Goal: Use online tool/utility: Use online tool/utility

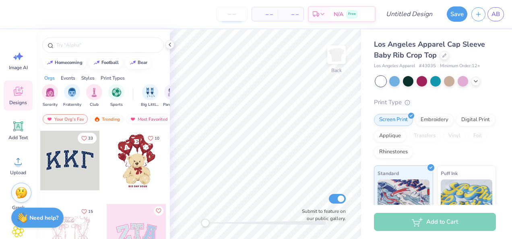
click at [234, 11] on input "number" at bounding box center [231, 14] width 31 height 14
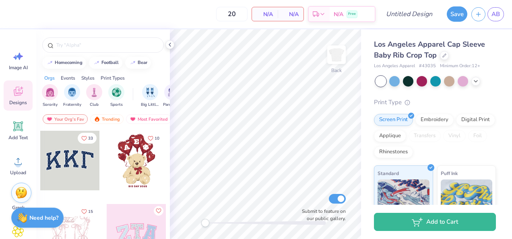
type input "20"
click at [203, 28] on div "20 N/A Per Item N/A Total Est. Delivery N/A Free Design Title Save AB Image AI …" at bounding box center [256, 119] width 512 height 239
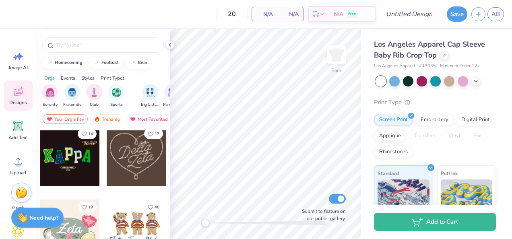
scroll to position [371, 0]
click at [133, 160] on div at bounding box center [137, 156] width 60 height 60
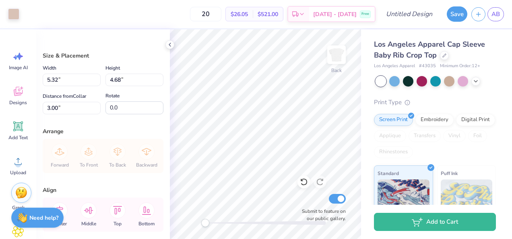
type input "4.41"
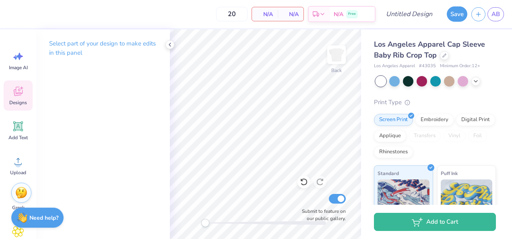
click at [7, 97] on div "Designs" at bounding box center [18, 96] width 29 height 30
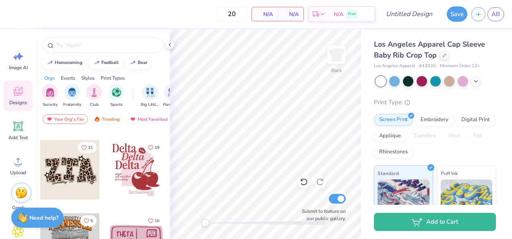
scroll to position [2335, 0]
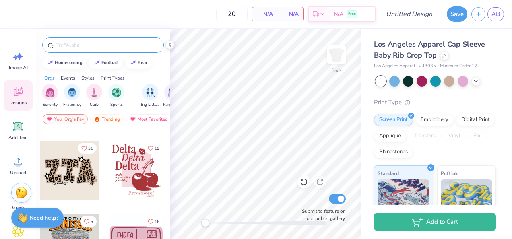
click at [85, 43] on input "text" at bounding box center [107, 45] width 103 height 8
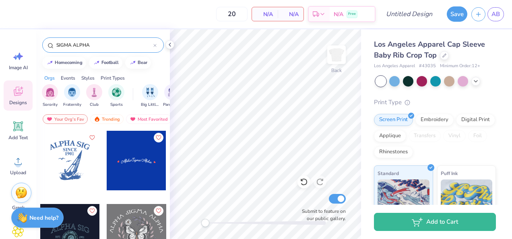
type input "SIGMA ALPHA"
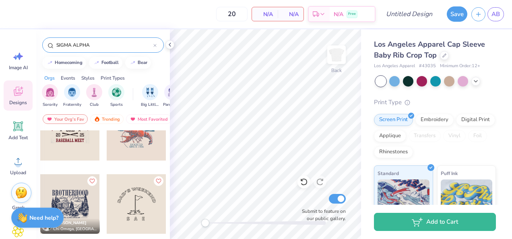
scroll to position [324, 0]
click at [48, 93] on img "filter for Sorority" at bounding box center [49, 91] width 9 height 9
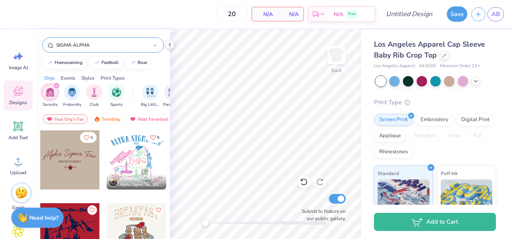
scroll to position [1980, 0]
click at [19, 102] on span "Designs" at bounding box center [18, 102] width 18 height 6
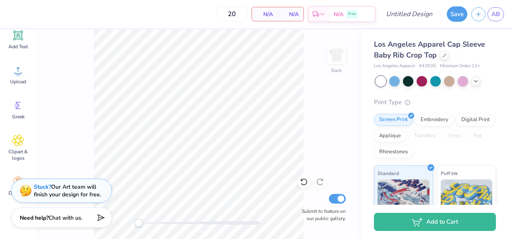
scroll to position [91, 0]
click at [19, 110] on icon at bounding box center [18, 105] width 12 height 12
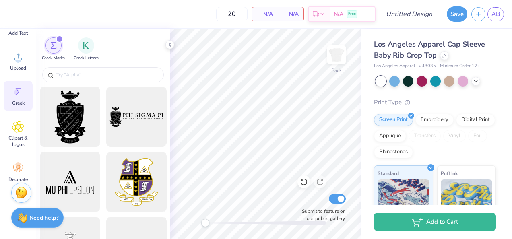
scroll to position [114, 0]
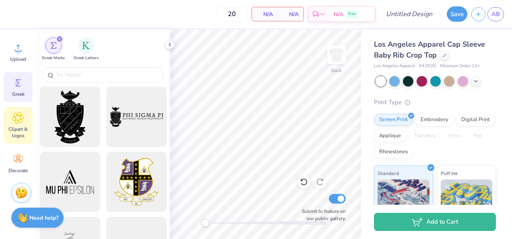
click at [26, 125] on div "Clipart & logos" at bounding box center [18, 125] width 29 height 37
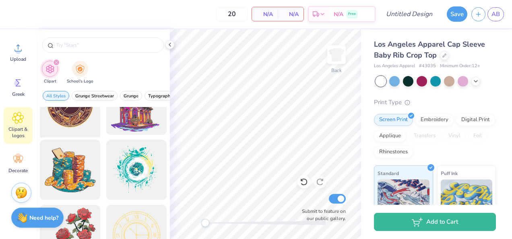
scroll to position [53, 0]
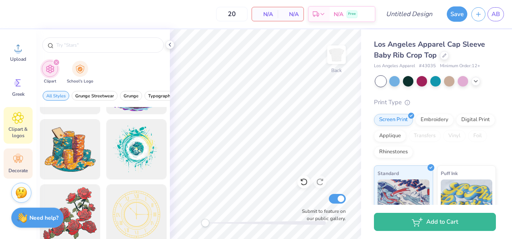
click at [22, 166] on div "Decorate" at bounding box center [18, 164] width 29 height 30
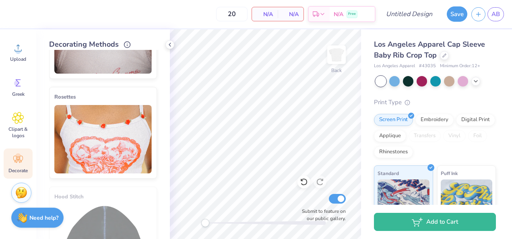
scroll to position [371, 0]
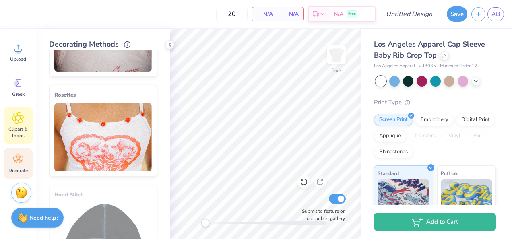
click at [19, 118] on icon at bounding box center [18, 118] width 5 height 5
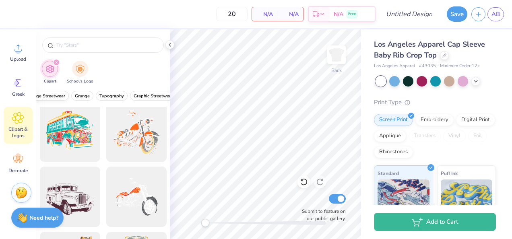
scroll to position [0, 78]
click at [78, 67] on img "filter for School's Logo" at bounding box center [80, 68] width 9 height 9
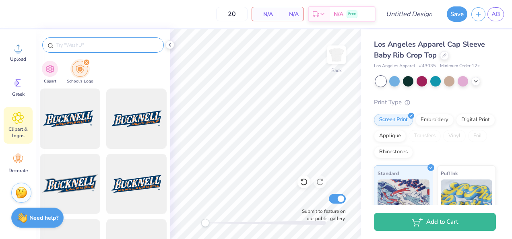
click at [95, 47] on input "text" at bounding box center [107, 45] width 103 height 8
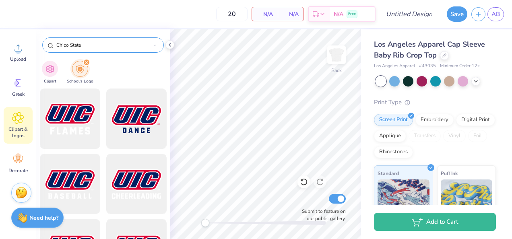
type input "Chico State"
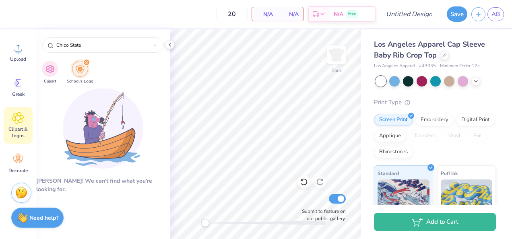
click at [86, 63] on icon "filter for School's Logo" at bounding box center [86, 62] width 2 height 2
click at [86, 59] on div "filter for School's Logo" at bounding box center [86, 62] width 7 height 7
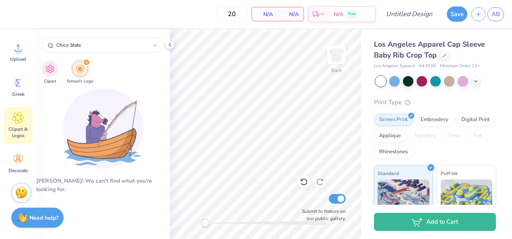
click at [85, 62] on icon "filter for School's Logo" at bounding box center [86, 62] width 2 height 2
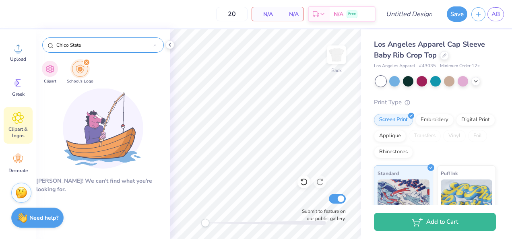
click at [159, 45] on div "Chico State" at bounding box center [103, 44] width 122 height 15
click at [157, 45] on div "Chico State" at bounding box center [103, 44] width 122 height 15
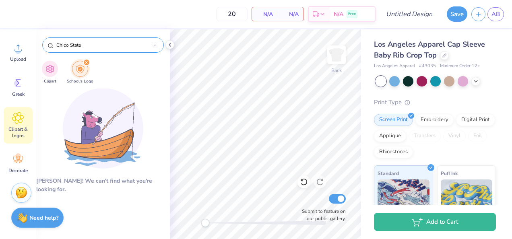
click at [153, 45] on input "Chico State" at bounding box center [105, 45] width 98 height 8
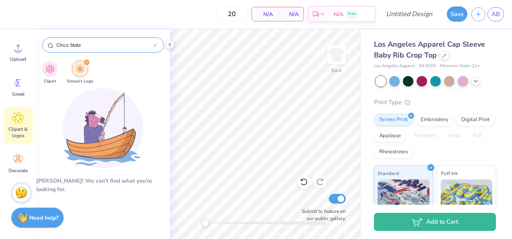
click at [156, 45] on icon at bounding box center [154, 45] width 3 height 3
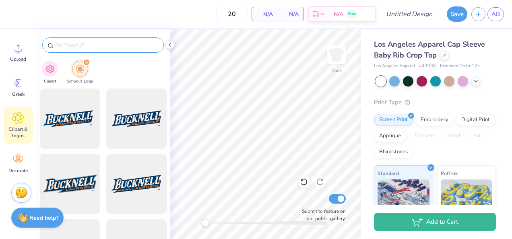
click at [86, 60] on div "filter for School's Logo" at bounding box center [86, 62] width 7 height 7
click at [52, 70] on img "filter for Clipart" at bounding box center [49, 68] width 9 height 9
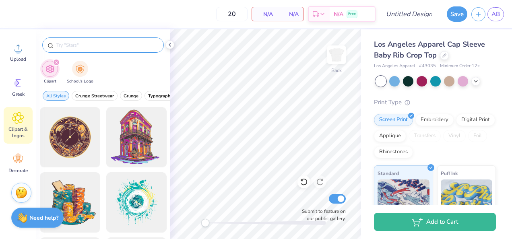
click at [96, 42] on input "text" at bounding box center [107, 45] width 103 height 8
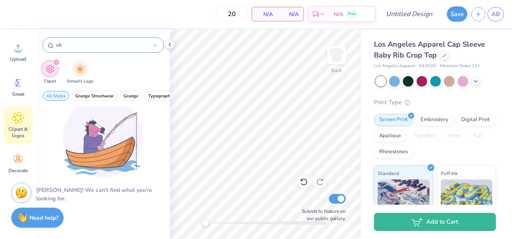
type input "c"
click at [124, 64] on div "Clipart School's Logo" at bounding box center [103, 73] width 134 height 30
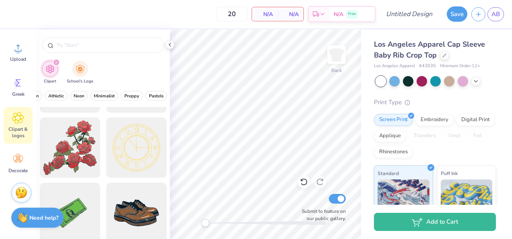
scroll to position [0, 329]
click at [128, 95] on span "Preppy" at bounding box center [126, 96] width 15 height 6
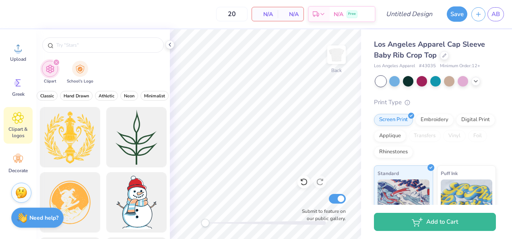
scroll to position [0, 294]
click at [150, 97] on span "Minimalist" at bounding box center [158, 96] width 21 height 6
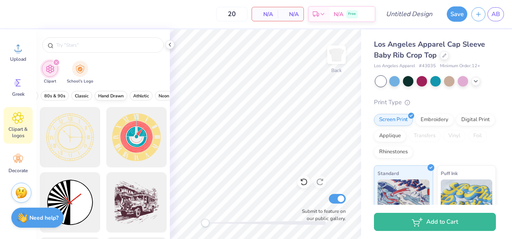
click at [98, 95] on span "Hand Drawn" at bounding box center [110, 96] width 25 height 6
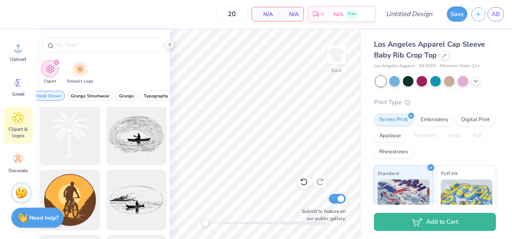
scroll to position [0, 47]
click at [97, 93] on span "Hand Drawn" at bounding box center [95, 96] width 25 height 6
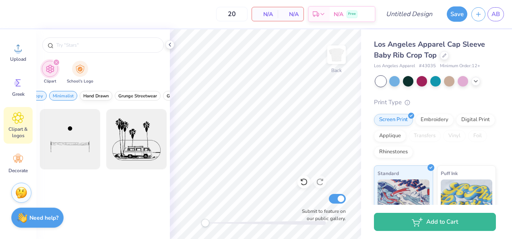
scroll to position [911, 0]
click at [66, 93] on span "Minimalist" at bounding box center [63, 96] width 21 height 6
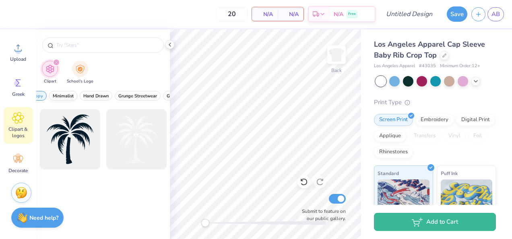
scroll to position [0, 0]
click at [77, 95] on span "Preppy" at bounding box center [82, 96] width 15 height 6
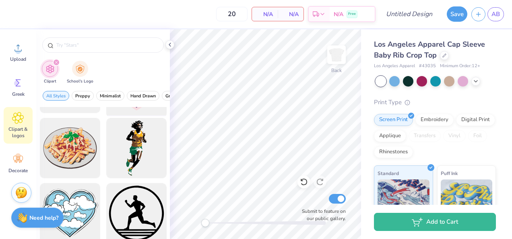
scroll to position [5012, 0]
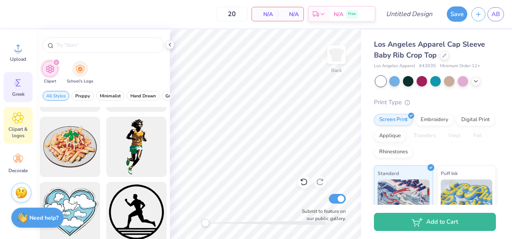
click at [22, 92] on span "Greek" at bounding box center [18, 94] width 12 height 6
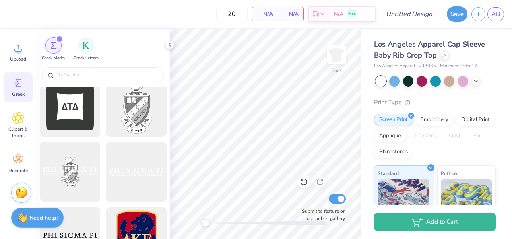
scroll to position [319, 0]
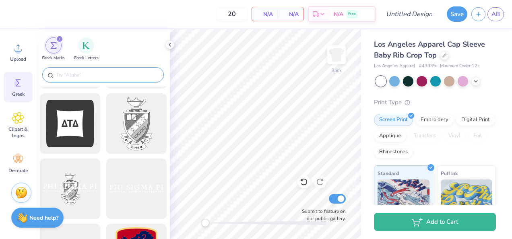
click at [100, 72] on input "text" at bounding box center [107, 75] width 103 height 8
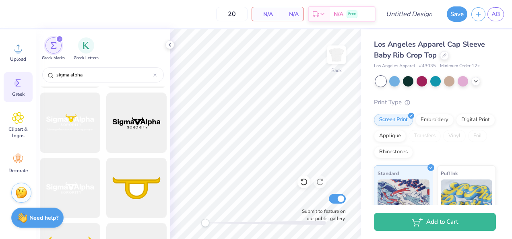
scroll to position [0, 0]
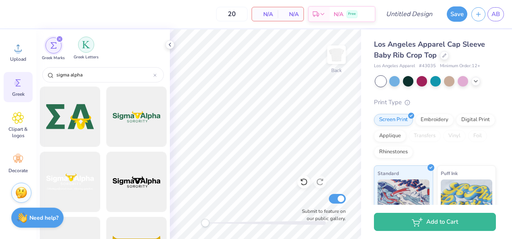
type input "sigma alpha"
click at [86, 45] on img "filter for Greek Letters" at bounding box center [86, 45] width 8 height 8
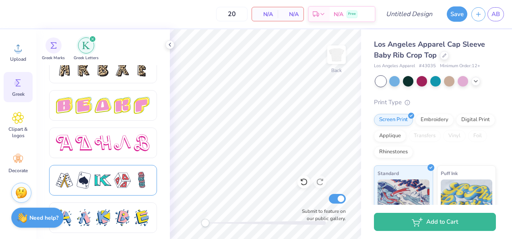
scroll to position [1321, 0]
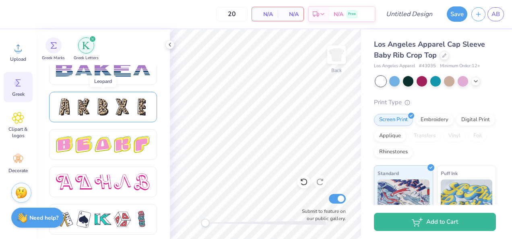
click at [110, 104] on div at bounding box center [103, 107] width 17 height 17
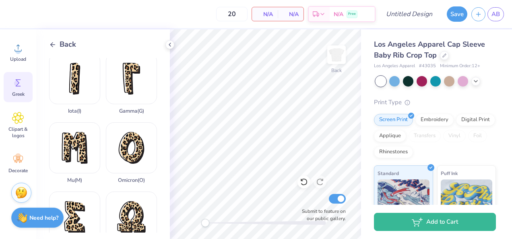
scroll to position [312, 0]
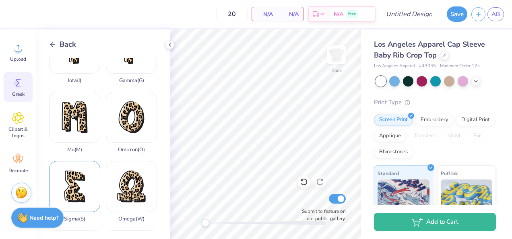
click at [70, 170] on div "Sigma ( S )" at bounding box center [74, 191] width 51 height 61
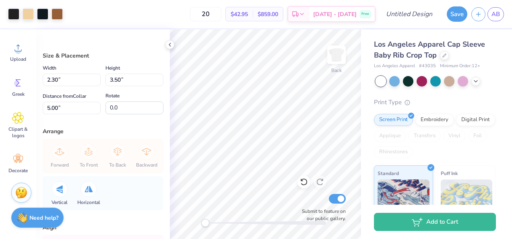
type input "1.25"
click at [153, 76] on input "3.51" at bounding box center [134, 80] width 58 height 12
click at [153, 77] on input "3.52" at bounding box center [134, 80] width 58 height 12
click at [153, 77] on input "3.53" at bounding box center [134, 80] width 58 height 12
click at [153, 77] on input "3.54" at bounding box center [134, 80] width 58 height 12
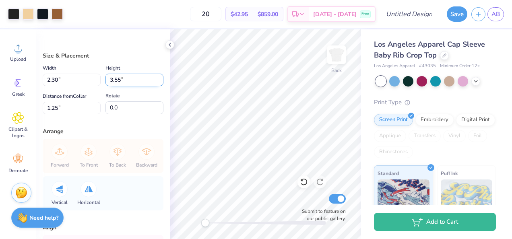
click at [153, 77] on input "3.55" at bounding box center [134, 80] width 58 height 12
click at [153, 77] on input "3.56" at bounding box center [134, 80] width 58 height 12
click at [153, 77] on input "3.57" at bounding box center [134, 80] width 58 height 12
type input "3.58"
click at [153, 77] on input "3.58" at bounding box center [134, 80] width 58 height 12
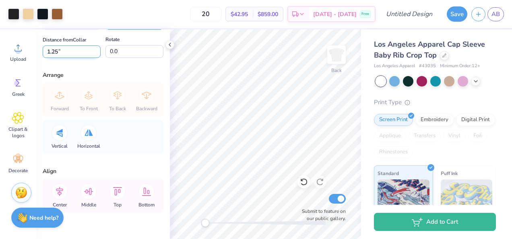
scroll to position [74, 0]
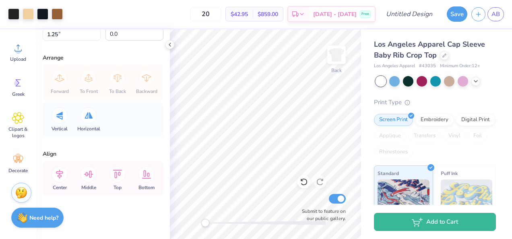
type input "2.35"
type input "1.21"
type input "3.22"
type input "4.89"
type input "0.91"
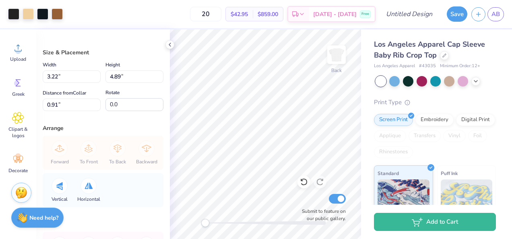
scroll to position [0, 0]
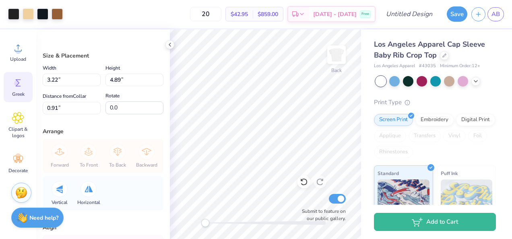
click at [20, 93] on span "Greek" at bounding box center [18, 94] width 12 height 6
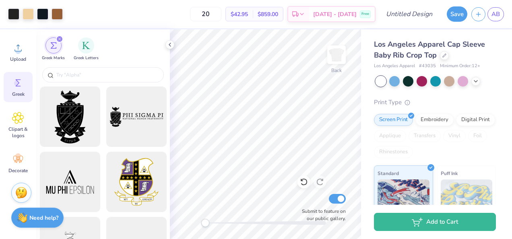
click at [86, 33] on div "Greek Marks Greek Letters" at bounding box center [103, 47] width 134 height 36
click at [84, 51] on div "filter for Greek Letters" at bounding box center [86, 45] width 16 height 16
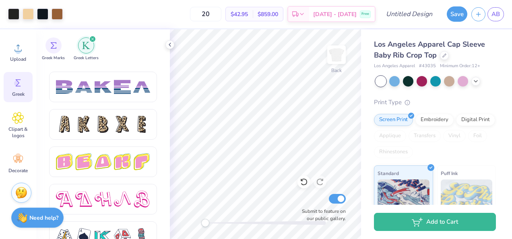
scroll to position [1327, 0]
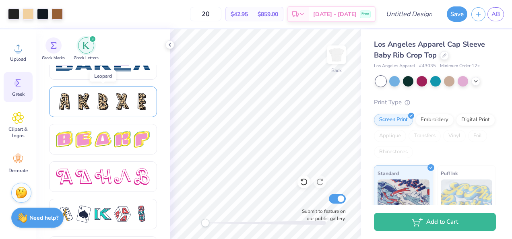
click at [124, 93] on div at bounding box center [103, 102] width 108 height 31
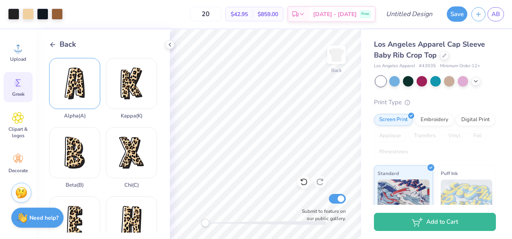
click at [77, 93] on div "Alpha ( A )" at bounding box center [74, 88] width 51 height 61
